Goal: Information Seeking & Learning: Understand process/instructions

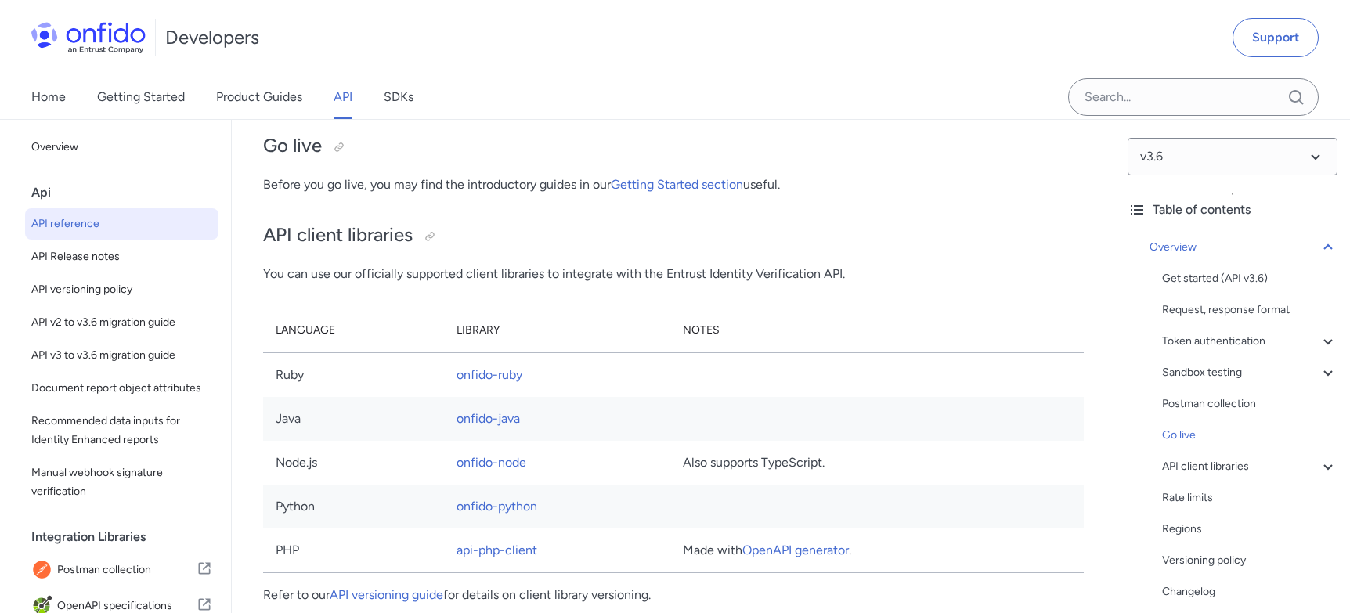
scroll to position [10796, 0]
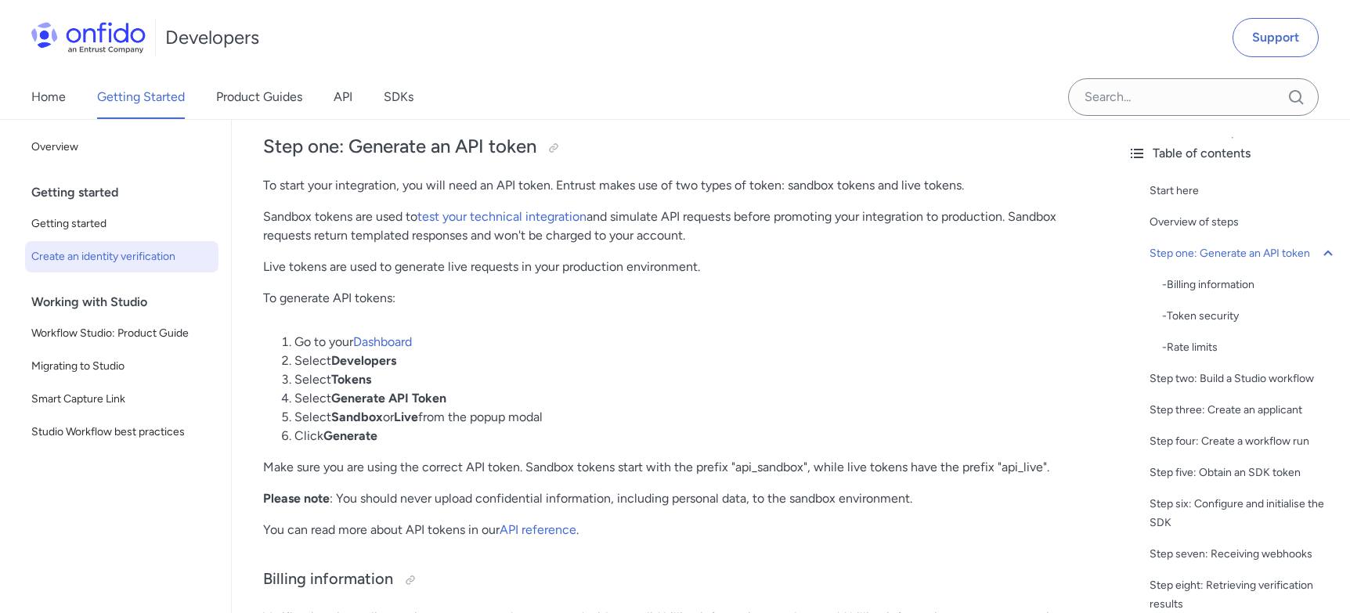
scroll to position [5707, 0]
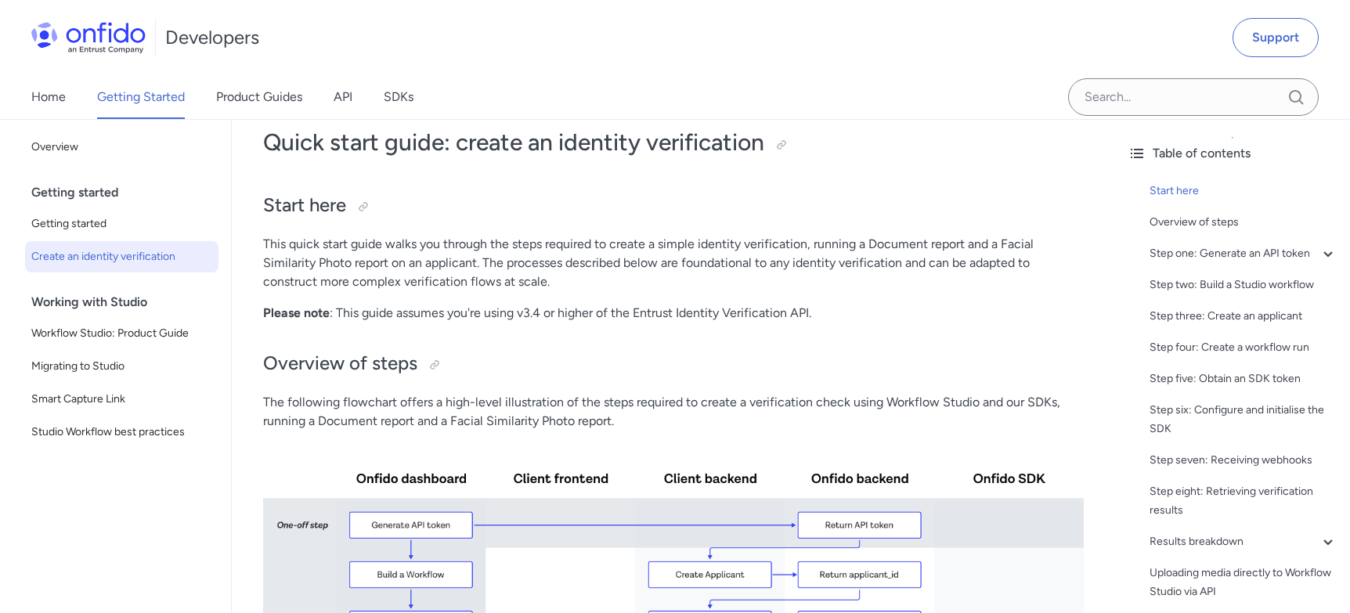
scroll to position [198, 0]
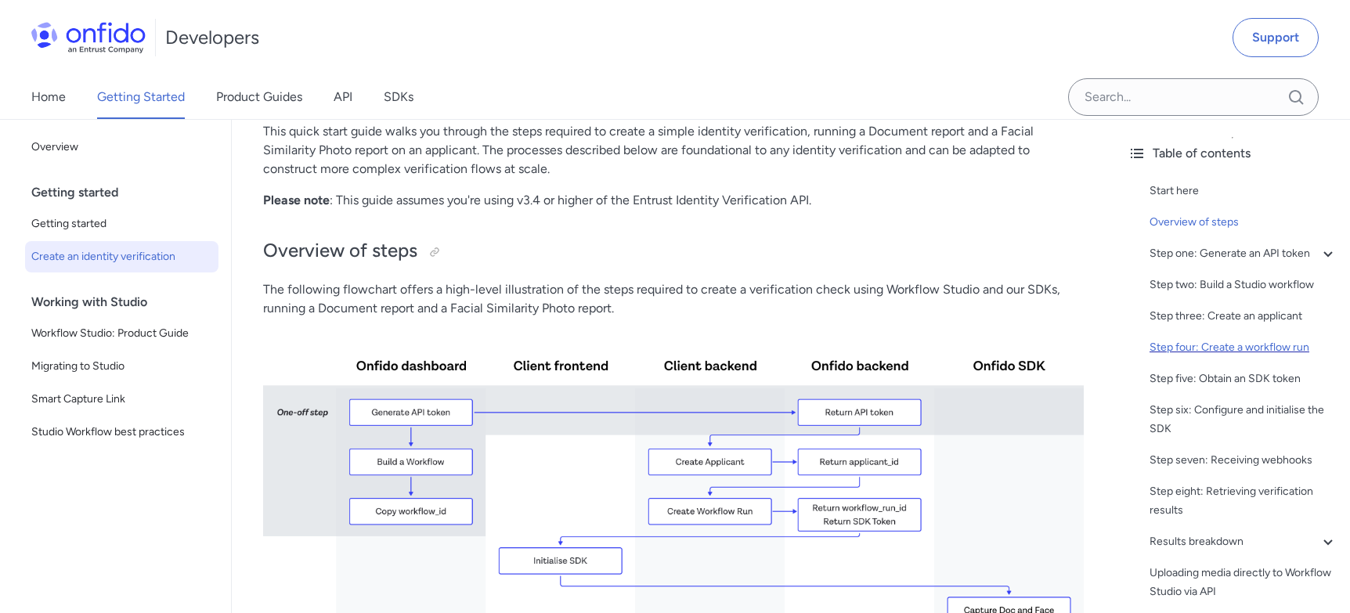
click at [1194, 350] on div "Step four: Create a workflow run" at bounding box center [1244, 347] width 188 height 19
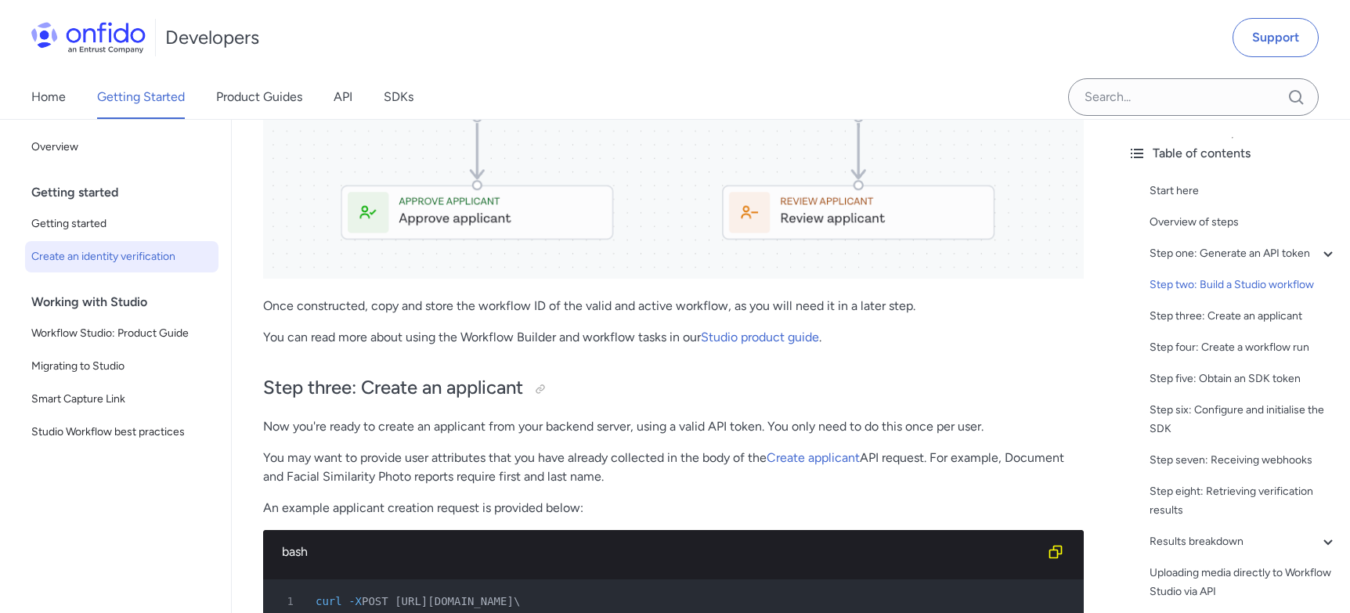
scroll to position [2651, 0]
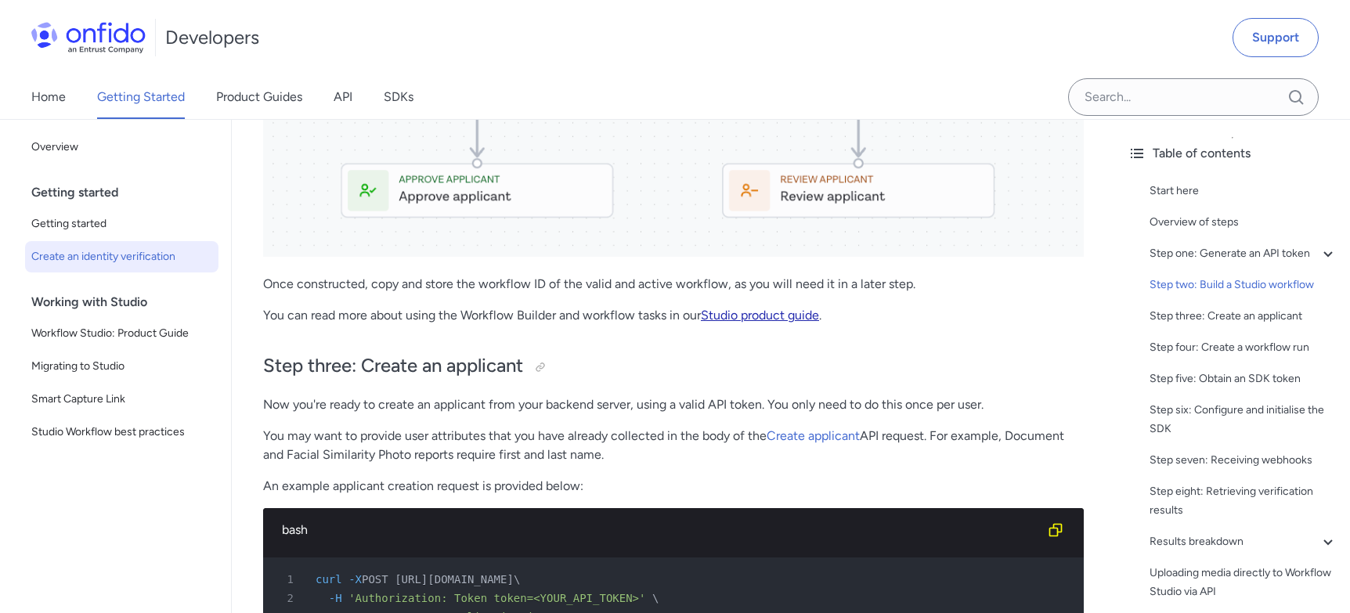
click at [752, 314] on link "Studio product guide" at bounding box center [760, 315] width 118 height 15
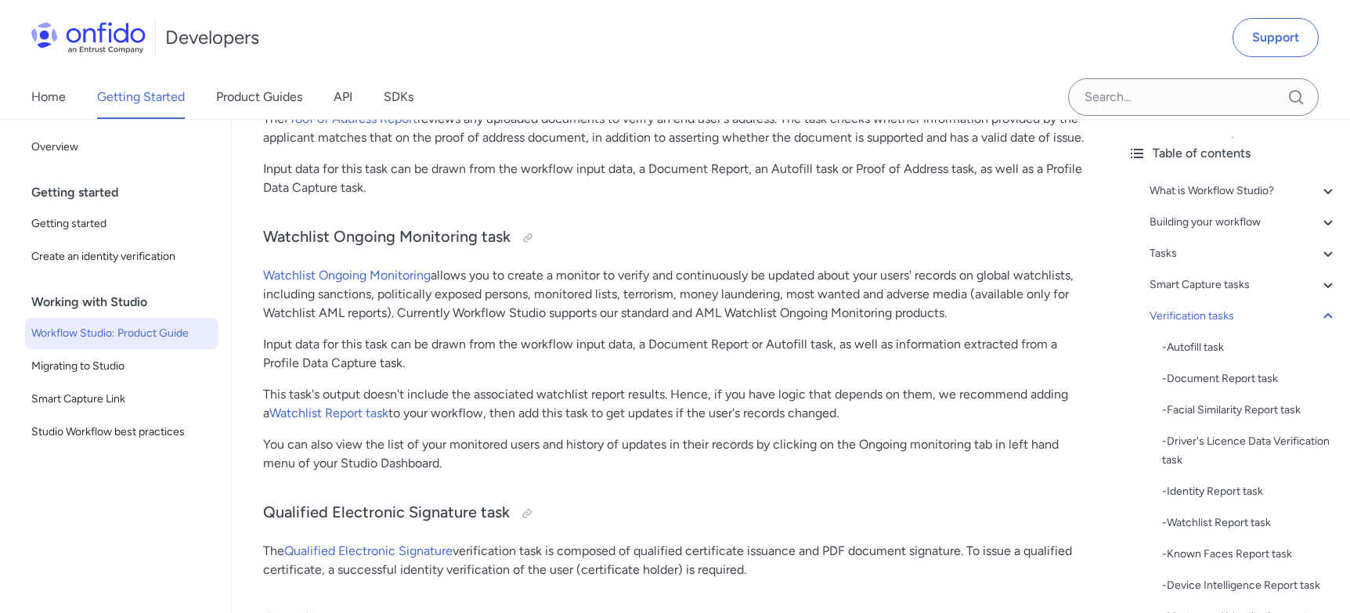
scroll to position [15181, 0]
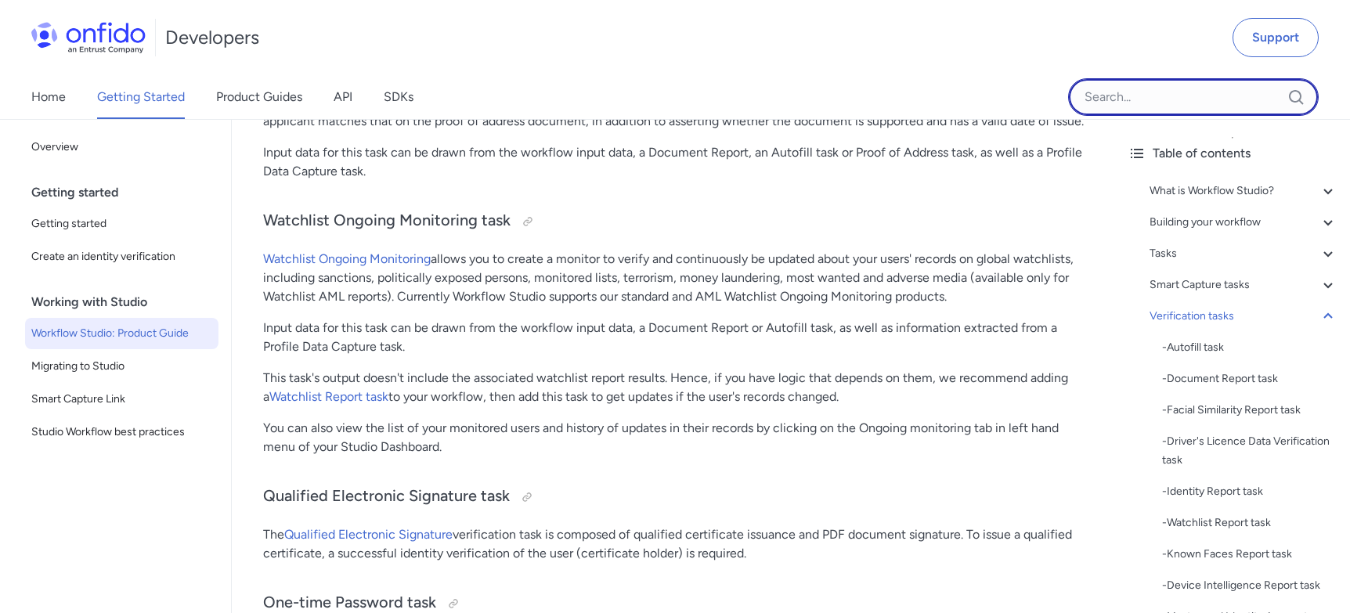
click at [1151, 101] on input "Onfido search input field" at bounding box center [1193, 97] width 251 height 38
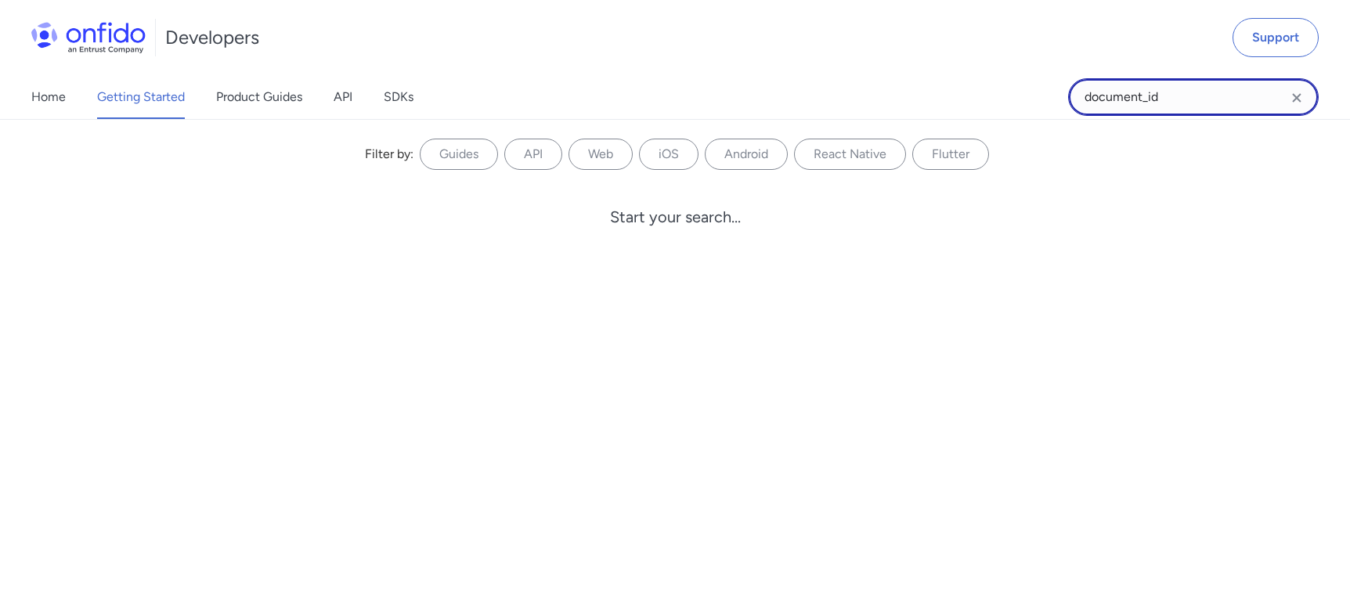
type input "document_id"
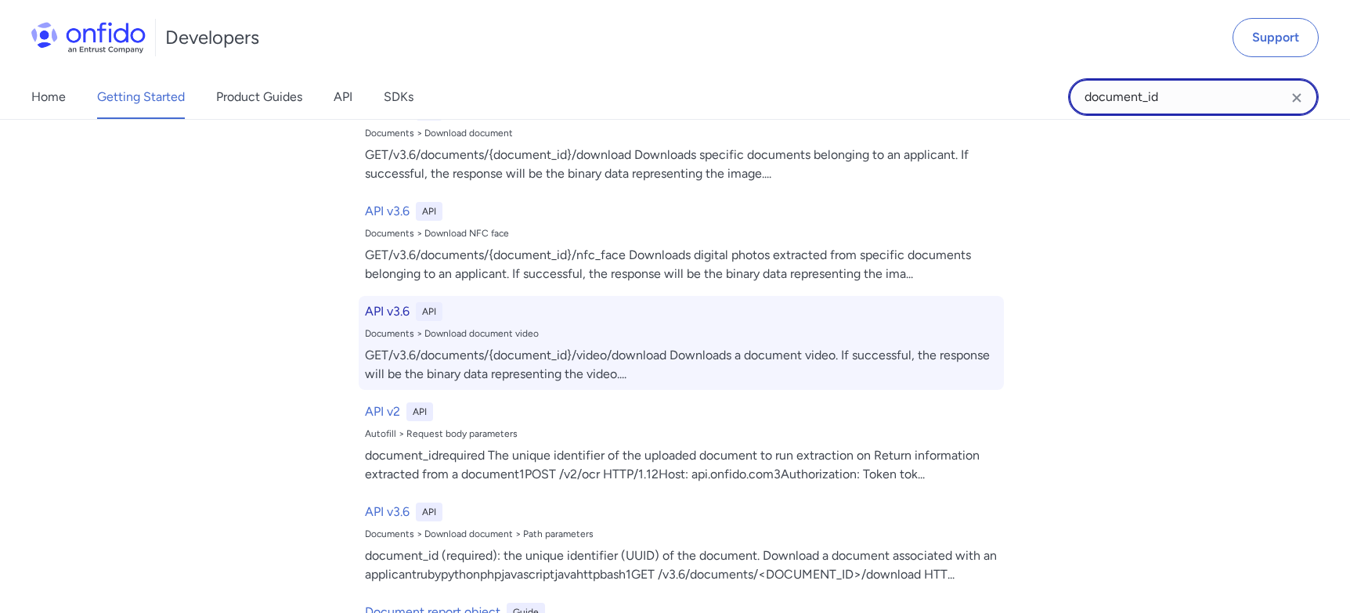
scroll to position [903, 0]
